Goal: Find specific page/section: Find specific page/section

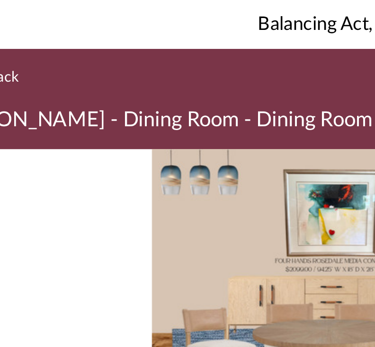
click at [11, 34] on button "Go Back" at bounding box center [27, 37] width 39 height 12
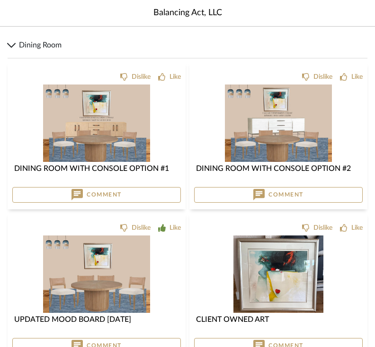
click at [21, 58] on div "Dining Room" at bounding box center [188, 45] width 360 height 26
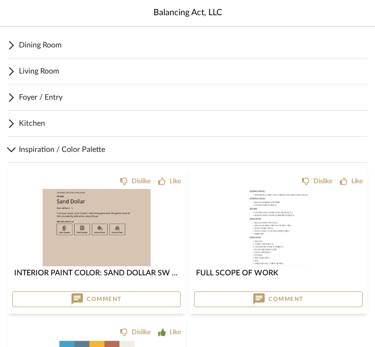
click at [21, 77] on span "Living Room" at bounding box center [193, 70] width 349 height 11
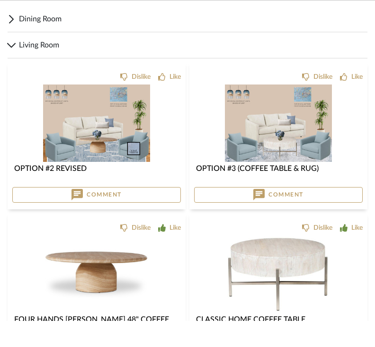
scroll to position [27, 0]
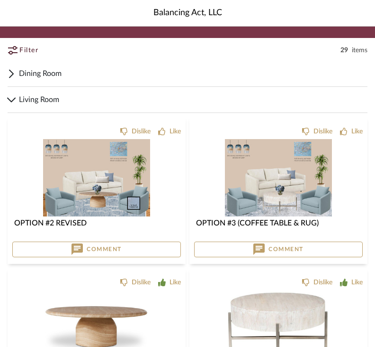
click at [82, 185] on img "0" at bounding box center [96, 177] width 107 height 77
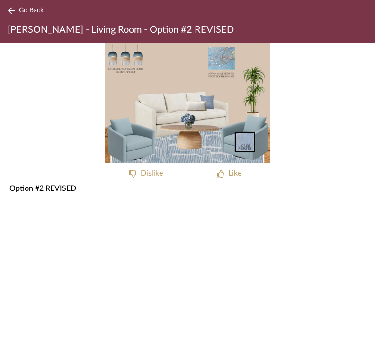
click at [19, 41] on div "Go Back [PERSON_NAME] - Living Room - Option #2 REVISED" at bounding box center [187, 47] width 375 height 46
click at [25, 40] on div "Go Back [PERSON_NAME] - Living Room - Option #2 REVISED" at bounding box center [187, 47] width 375 height 46
click at [19, 37] on div "Go Back [PERSON_NAME] - Living Room - Option #2 REVISED" at bounding box center [187, 47] width 375 height 46
click at [12, 52] on span "[PERSON_NAME] - Living Room - Option #2 REVISED" at bounding box center [121, 56] width 227 height 9
click at [0, 36] on div "Go Back [PERSON_NAME] - Living Room - Option #2 REVISED" at bounding box center [187, 47] width 375 height 46
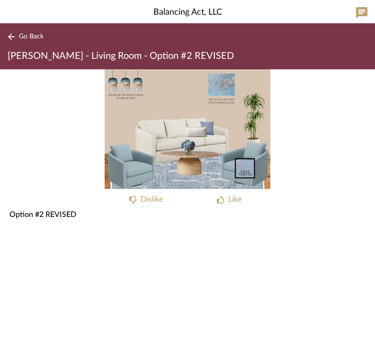
click at [34, 41] on button "Go Back" at bounding box center [27, 37] width 39 height 12
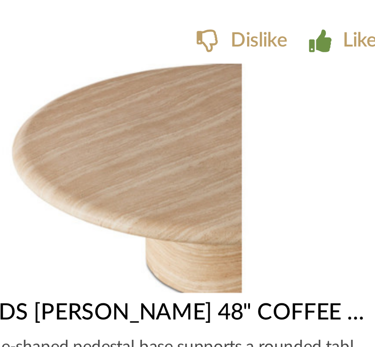
scroll to position [226, 0]
